Goal: Task Accomplishment & Management: Use online tool/utility

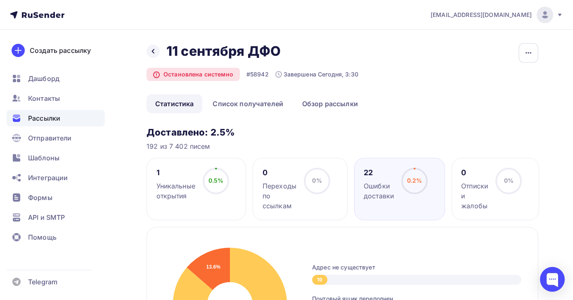
scroll to position [280, 0]
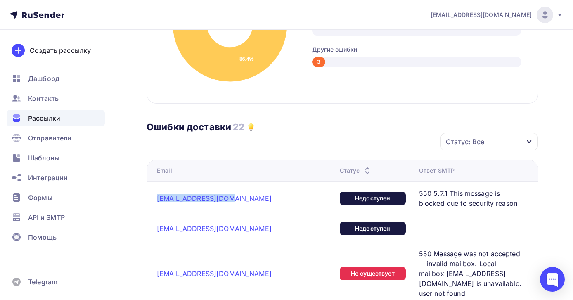
click at [245, 197] on div "[EMAIL_ADDRESS][DOMAIN_NAME]" at bounding box center [245, 198] width 176 height 8
drag, startPoint x: 241, startPoint y: 198, endPoint x: 162, endPoint y: 199, distance: 78.9
click at [155, 196] on td "[EMAIL_ADDRESS][DOMAIN_NAME]" at bounding box center [242, 197] width 190 height 33
copy link "[EMAIL_ADDRESS][DOMAIN_NAME]"
drag, startPoint x: 156, startPoint y: 230, endPoint x: 240, endPoint y: 227, distance: 84.3
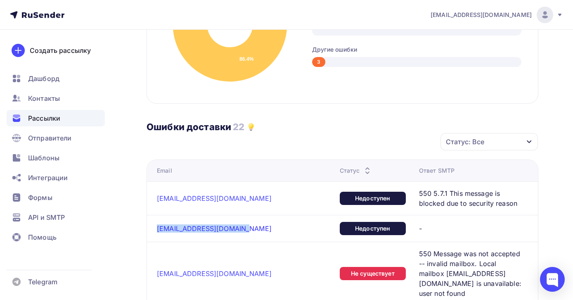
click at [240, 227] on td "[EMAIL_ADDRESS][DOMAIN_NAME]" at bounding box center [242, 228] width 190 height 27
copy link "[EMAIL_ADDRESS][DOMAIN_NAME]"
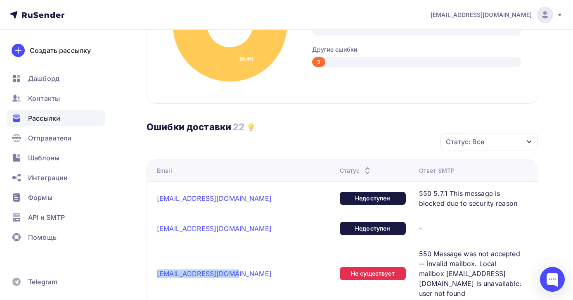
drag, startPoint x: 155, startPoint y: 262, endPoint x: 226, endPoint y: 262, distance: 71.0
click at [226, 262] on td "[EMAIL_ADDRESS][DOMAIN_NAME]" at bounding box center [242, 273] width 190 height 63
copy link "[EMAIL_ADDRESS][DOMAIN_NAME]"
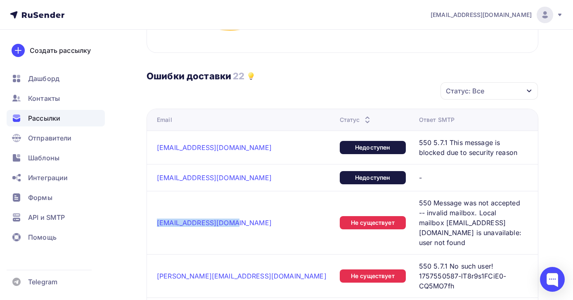
scroll to position [334, 0]
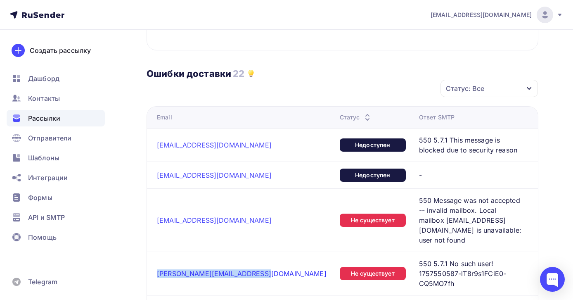
drag, startPoint x: 154, startPoint y: 249, endPoint x: 259, endPoint y: 249, distance: 104.5
click at [259, 251] on td "[PERSON_NAME][EMAIL_ADDRESS][DOMAIN_NAME]" at bounding box center [242, 272] width 190 height 43
copy link "[PERSON_NAME][EMAIL_ADDRESS][DOMAIN_NAME]"
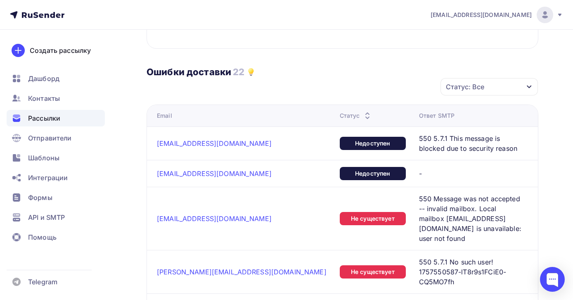
drag, startPoint x: 153, startPoint y: 283, endPoint x: 225, endPoint y: 285, distance: 71.9
copy link "[EMAIL_ADDRESS][DOMAIN_NAME]"
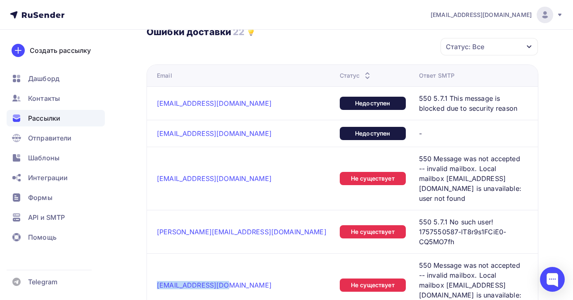
scroll to position [434, 0]
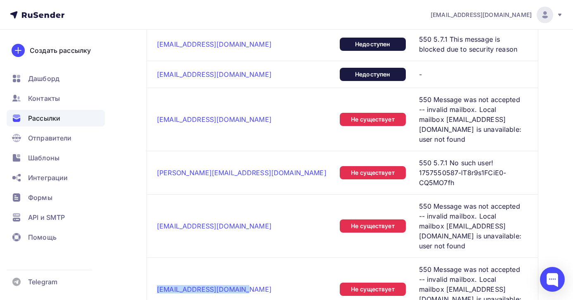
drag, startPoint x: 154, startPoint y: 231, endPoint x: 233, endPoint y: 231, distance: 79.3
click at [233, 257] on td "[EMAIL_ADDRESS][DOMAIN_NAME]" at bounding box center [242, 288] width 190 height 63
copy link "[EMAIL_ADDRESS][DOMAIN_NAME]"
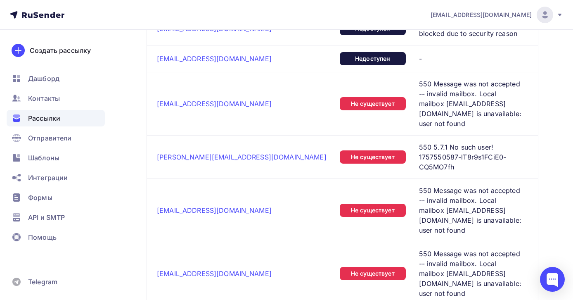
drag, startPoint x: 154, startPoint y: 257, endPoint x: 232, endPoint y: 257, distance: 78.9
copy link "[EMAIL_ADDRESS][DOMAIN_NAME]"
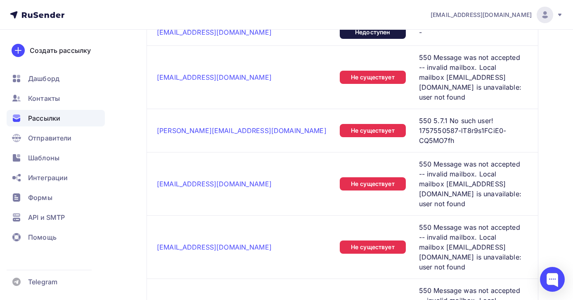
scroll to position [496, 0]
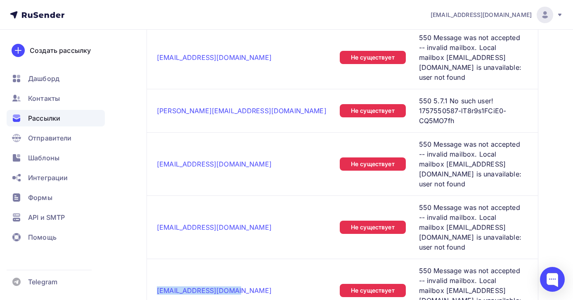
drag, startPoint x: 155, startPoint y: 245, endPoint x: 264, endPoint y: 244, distance: 108.6
copy link "[EMAIL_ADDRESS][DOMAIN_NAME]"
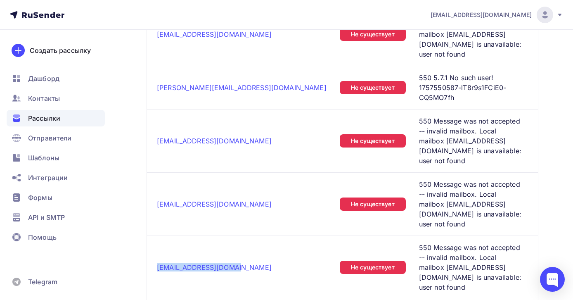
scroll to position [520, 0]
drag, startPoint x: 159, startPoint y: 251, endPoint x: 219, endPoint y: 251, distance: 60.3
copy link "[EMAIL_ADDRESS][DOMAIN_NAME]"
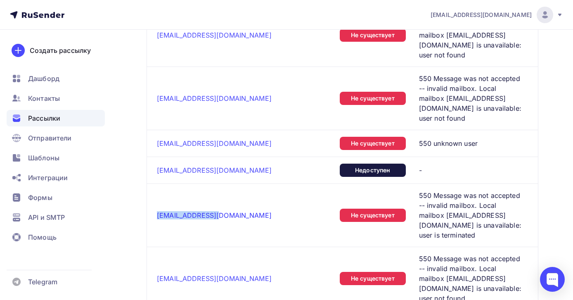
drag, startPoint x: 154, startPoint y: 116, endPoint x: 214, endPoint y: 117, distance: 59.5
click at [214, 183] on td "[EMAIL_ADDRESS][DOMAIN_NAME]" at bounding box center [242, 214] width 190 height 63
copy link "[EMAIL_ADDRESS][DOMAIN_NAME]"
drag, startPoint x: 154, startPoint y: 159, endPoint x: 229, endPoint y: 161, distance: 75.2
click at [229, 247] on td "[EMAIL_ADDRESS][DOMAIN_NAME]" at bounding box center [242, 278] width 190 height 63
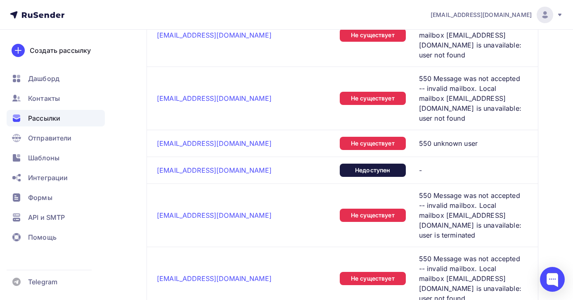
drag, startPoint x: 154, startPoint y: 202, endPoint x: 230, endPoint y: 201, distance: 76.0
drag, startPoint x: 154, startPoint y: 248, endPoint x: 208, endPoint y: 248, distance: 53.3
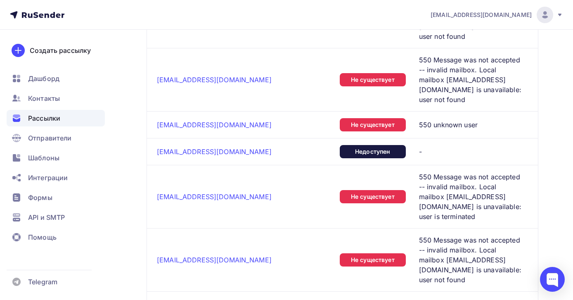
scroll to position [807, 0]
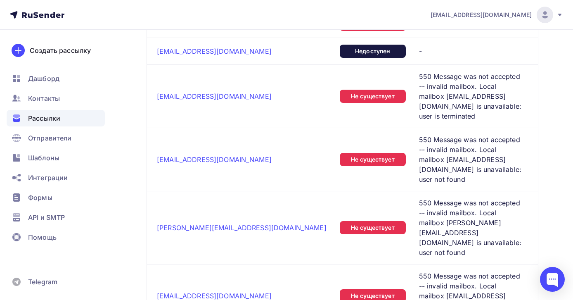
drag, startPoint x: 155, startPoint y: 173, endPoint x: 245, endPoint y: 173, distance: 90.4
drag, startPoint x: 155, startPoint y: 213, endPoint x: 225, endPoint y: 212, distance: 69.4
drag, startPoint x: 154, startPoint y: 255, endPoint x: 224, endPoint y: 259, distance: 70.7
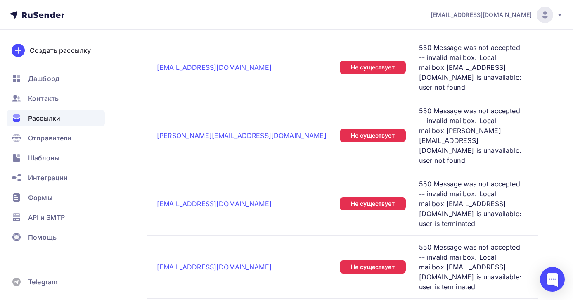
scroll to position [986, 0]
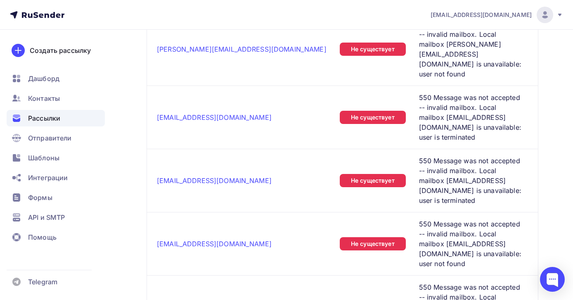
drag, startPoint x: 154, startPoint y: 120, endPoint x: 221, endPoint y: 120, distance: 67.3
drag, startPoint x: 154, startPoint y: 157, endPoint x: 220, endPoint y: 157, distance: 65.2
drag, startPoint x: 156, startPoint y: 199, endPoint x: 217, endPoint y: 202, distance: 61.6
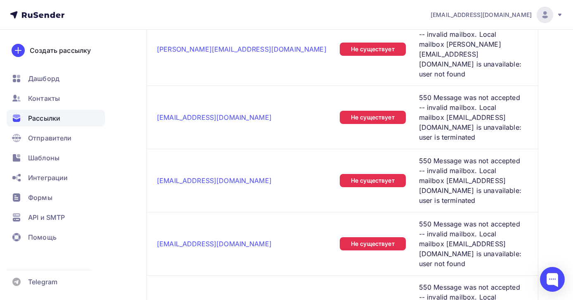
drag, startPoint x: 162, startPoint y: 239, endPoint x: 237, endPoint y: 241, distance: 74.8
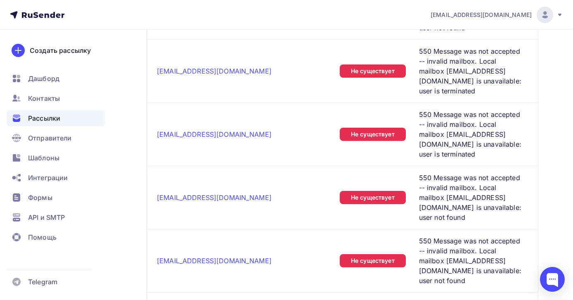
scroll to position [1037, 0]
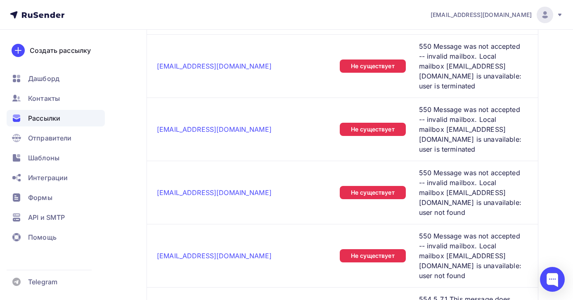
drag, startPoint x: 152, startPoint y: 242, endPoint x: 238, endPoint y: 246, distance: 86.0
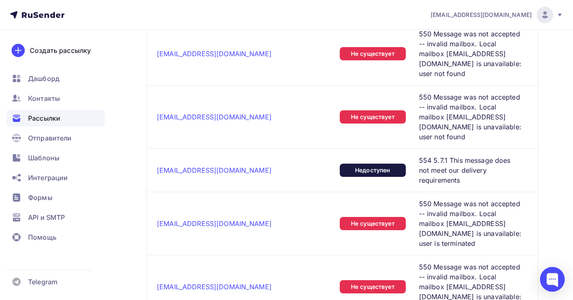
scroll to position [1177, 0]
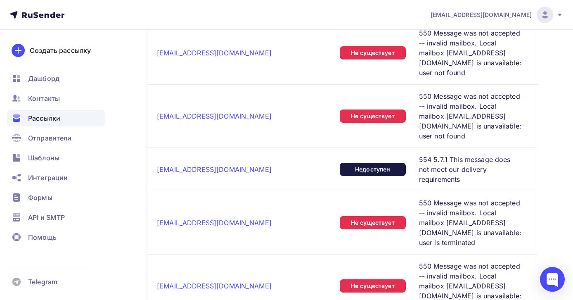
drag, startPoint x: 155, startPoint y: 167, endPoint x: 235, endPoint y: 168, distance: 79.3
drag, startPoint x: 156, startPoint y: 204, endPoint x: 231, endPoint y: 206, distance: 74.8
drag, startPoint x: 156, startPoint y: 233, endPoint x: 224, endPoint y: 235, distance: 67.7
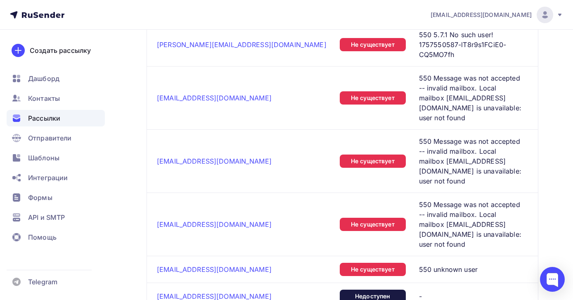
scroll to position [0, 0]
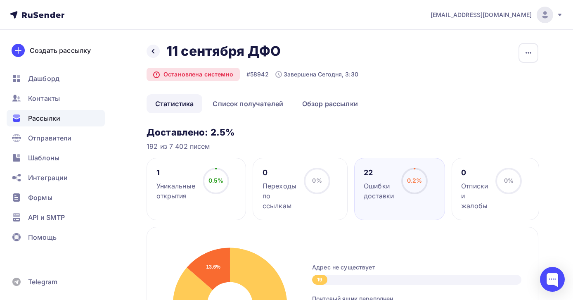
click at [223, 193] on icon at bounding box center [216, 181] width 26 height 26
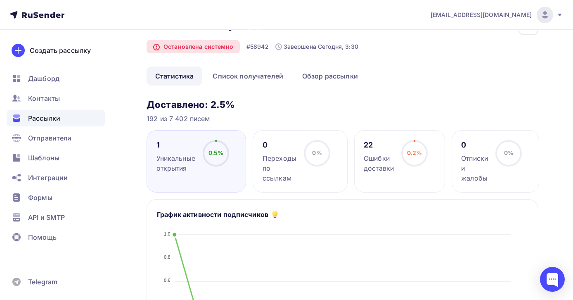
scroll to position [26, 0]
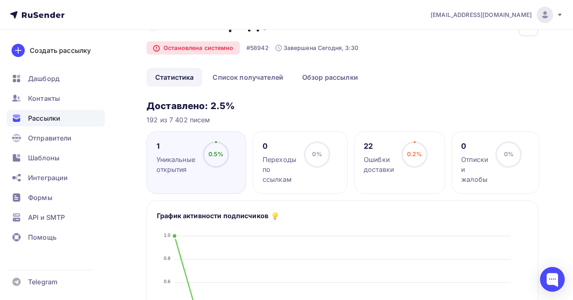
click at [186, 150] on div "1" at bounding box center [176, 146] width 39 height 10
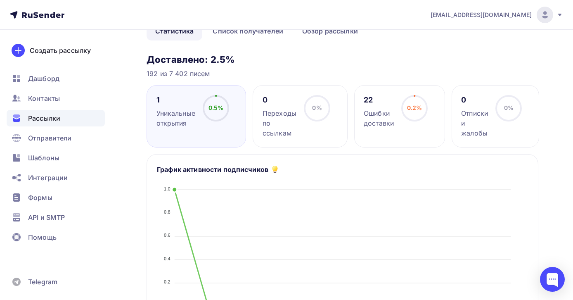
scroll to position [3, 0]
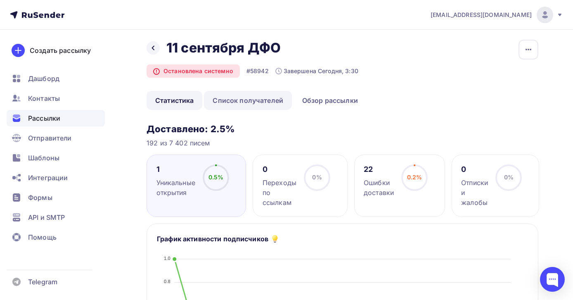
click at [261, 95] on link "Список получателей" at bounding box center [248, 100] width 88 height 19
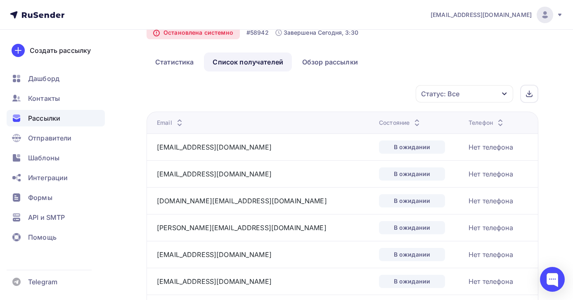
scroll to position [42, 0]
click at [463, 94] on div "Статус: Все" at bounding box center [464, 93] width 97 height 17
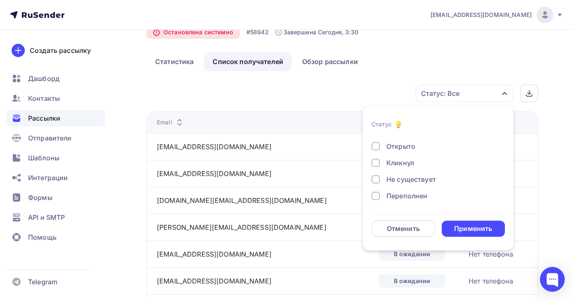
scroll to position [0, 0]
click at [391, 173] on div "Кликнул" at bounding box center [401, 174] width 28 height 10
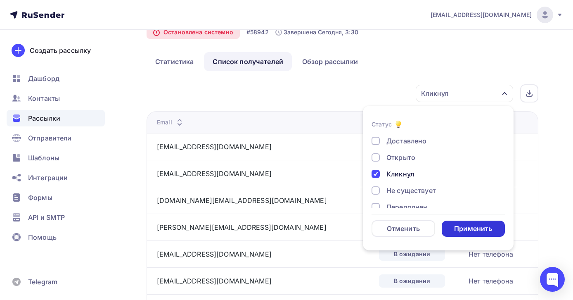
click at [470, 224] on div "Применить" at bounding box center [473, 228] width 38 height 9
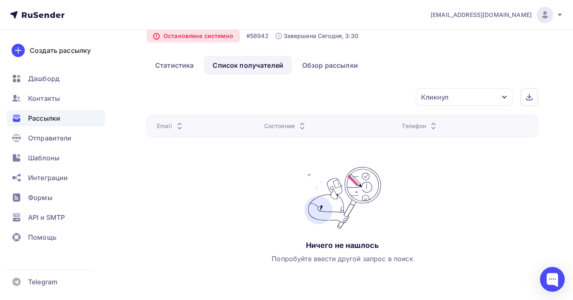
scroll to position [35, 0]
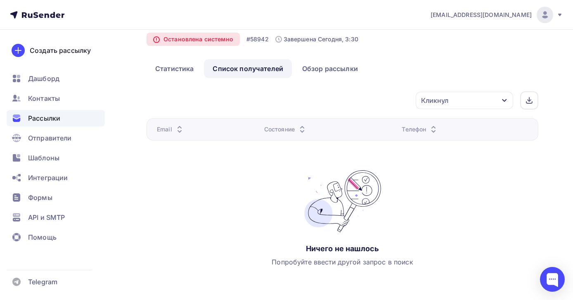
click at [462, 105] on div "Кликнул" at bounding box center [464, 100] width 97 height 17
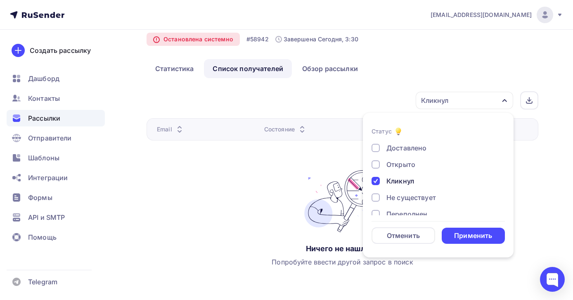
click at [380, 165] on div at bounding box center [376, 164] width 8 height 8
click at [378, 181] on div at bounding box center [376, 181] width 8 height 8
click at [469, 239] on div "Применить" at bounding box center [473, 235] width 38 height 9
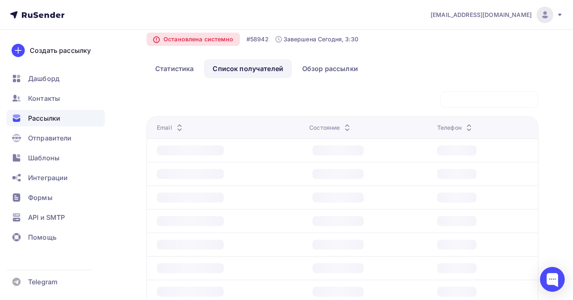
scroll to position [0, 0]
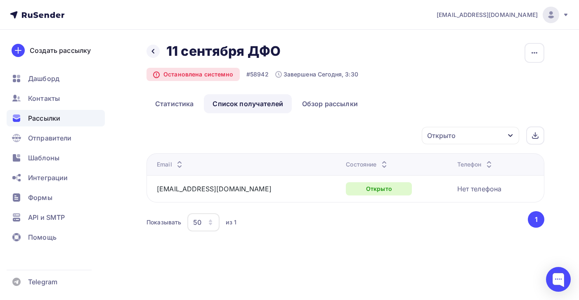
click at [453, 134] on div "Открыто" at bounding box center [441, 135] width 28 height 10
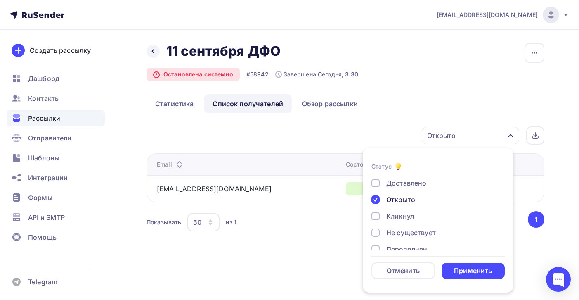
click at [377, 199] on div at bounding box center [376, 199] width 8 height 8
click at [378, 185] on div at bounding box center [376, 183] width 8 height 8
click at [471, 270] on div "Применить" at bounding box center [473, 270] width 38 height 9
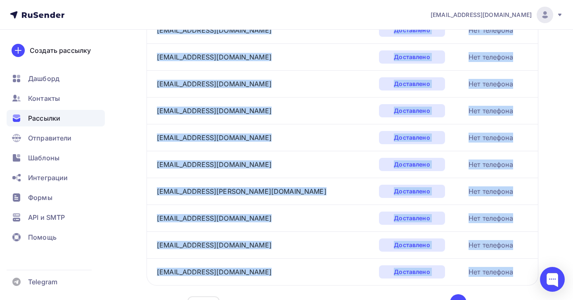
scroll to position [1282, 0]
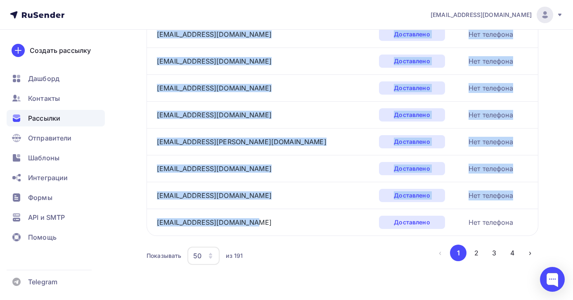
drag, startPoint x: 151, startPoint y: 97, endPoint x: 258, endPoint y: 222, distance: 164.0
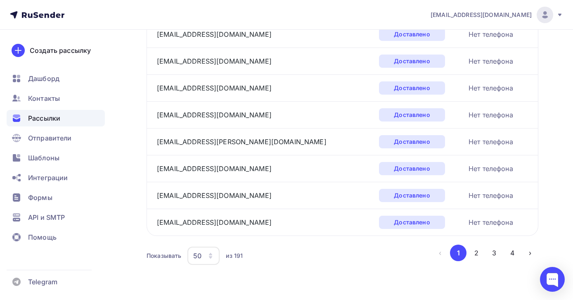
click at [475, 254] on button "2" at bounding box center [476, 252] width 17 height 17
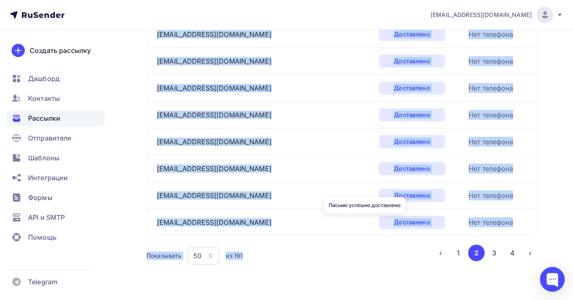
drag, startPoint x: 154, startPoint y: 104, endPoint x: 392, endPoint y: 226, distance: 267.4
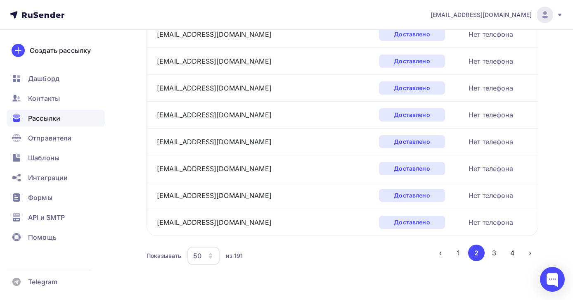
click at [491, 252] on button "3" at bounding box center [494, 252] width 17 height 17
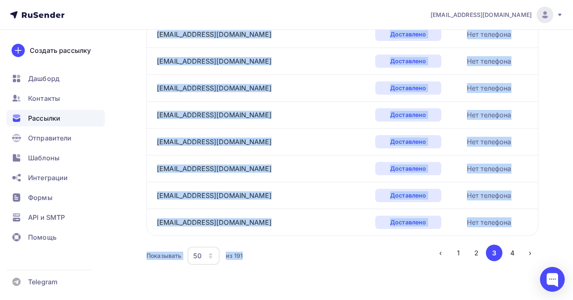
drag, startPoint x: 154, startPoint y: 104, endPoint x: 408, endPoint y: 222, distance: 279.9
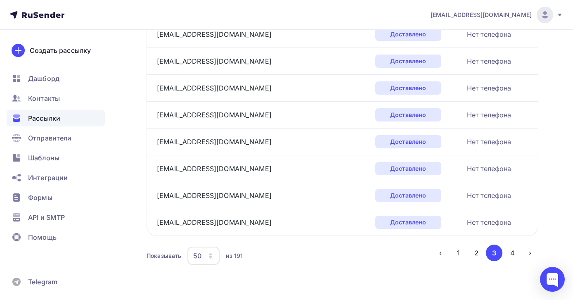
click at [509, 254] on button "4" at bounding box center [512, 252] width 17 height 17
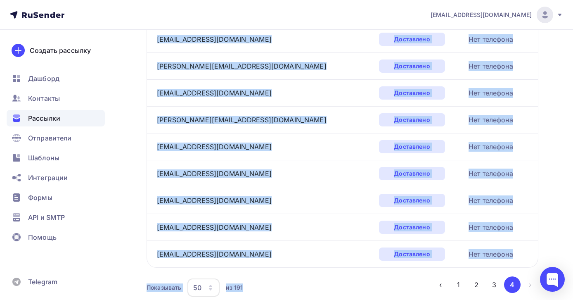
scroll to position [1041, 0]
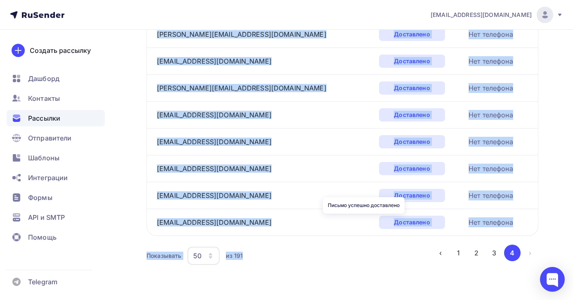
drag, startPoint x: 151, startPoint y: 103, endPoint x: 384, endPoint y: 223, distance: 262.5
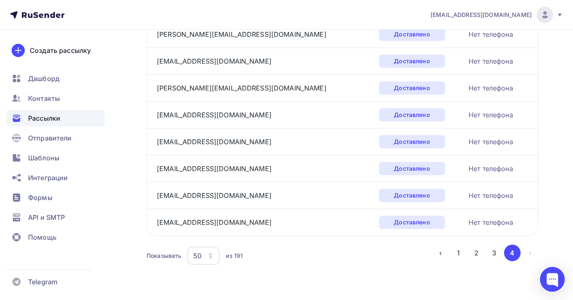
click at [490, 266] on div "Показывать 50 10 20 50 100 из 191 ‹ 1 2 3 4 ›" at bounding box center [343, 255] width 392 height 22
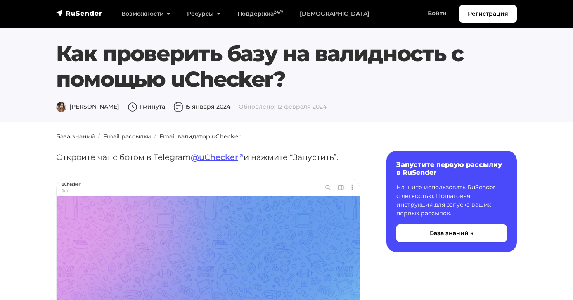
scroll to position [2037, 0]
